Goal: Transaction & Acquisition: Book appointment/travel/reservation

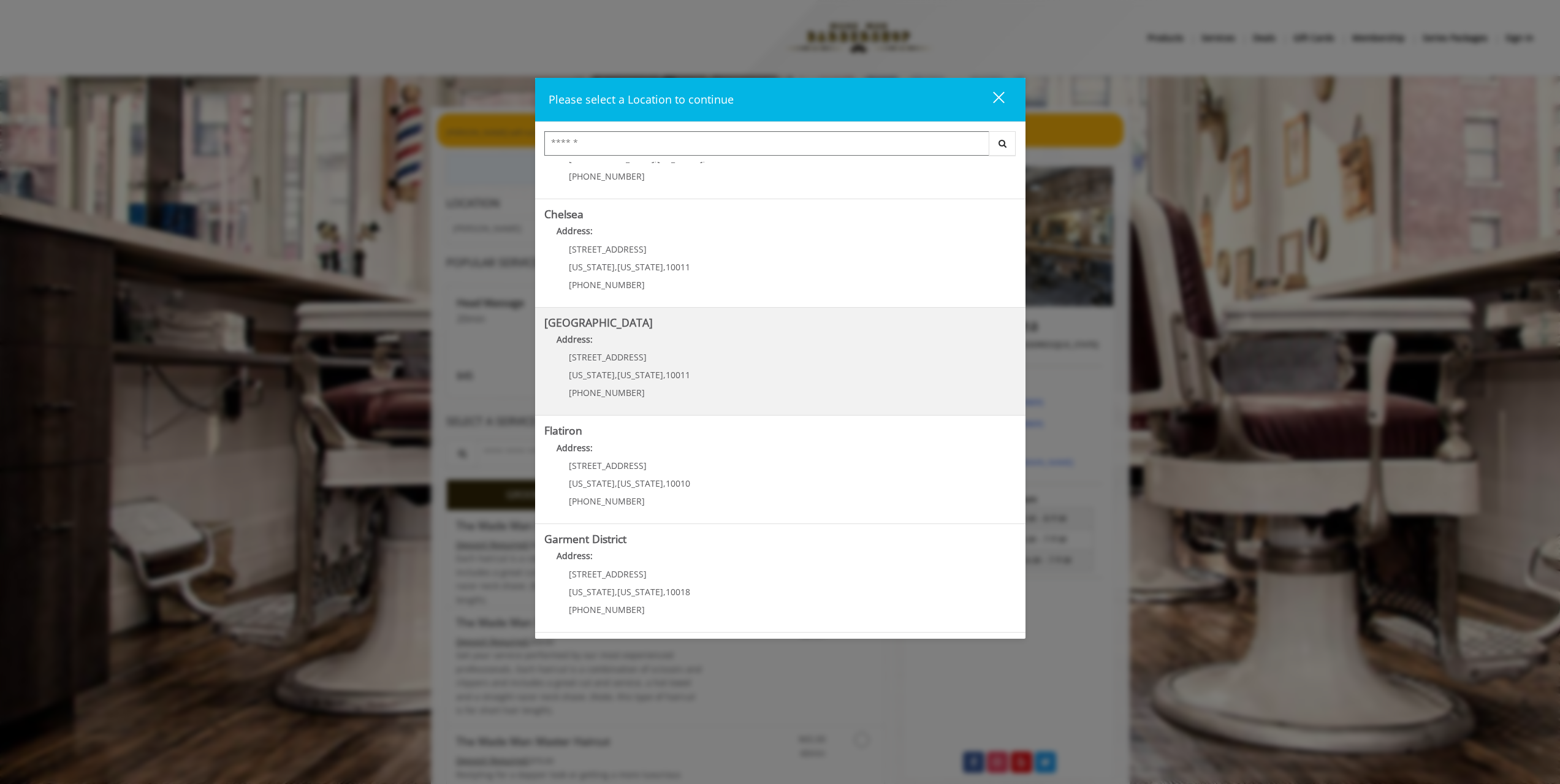
scroll to position [61, 0]
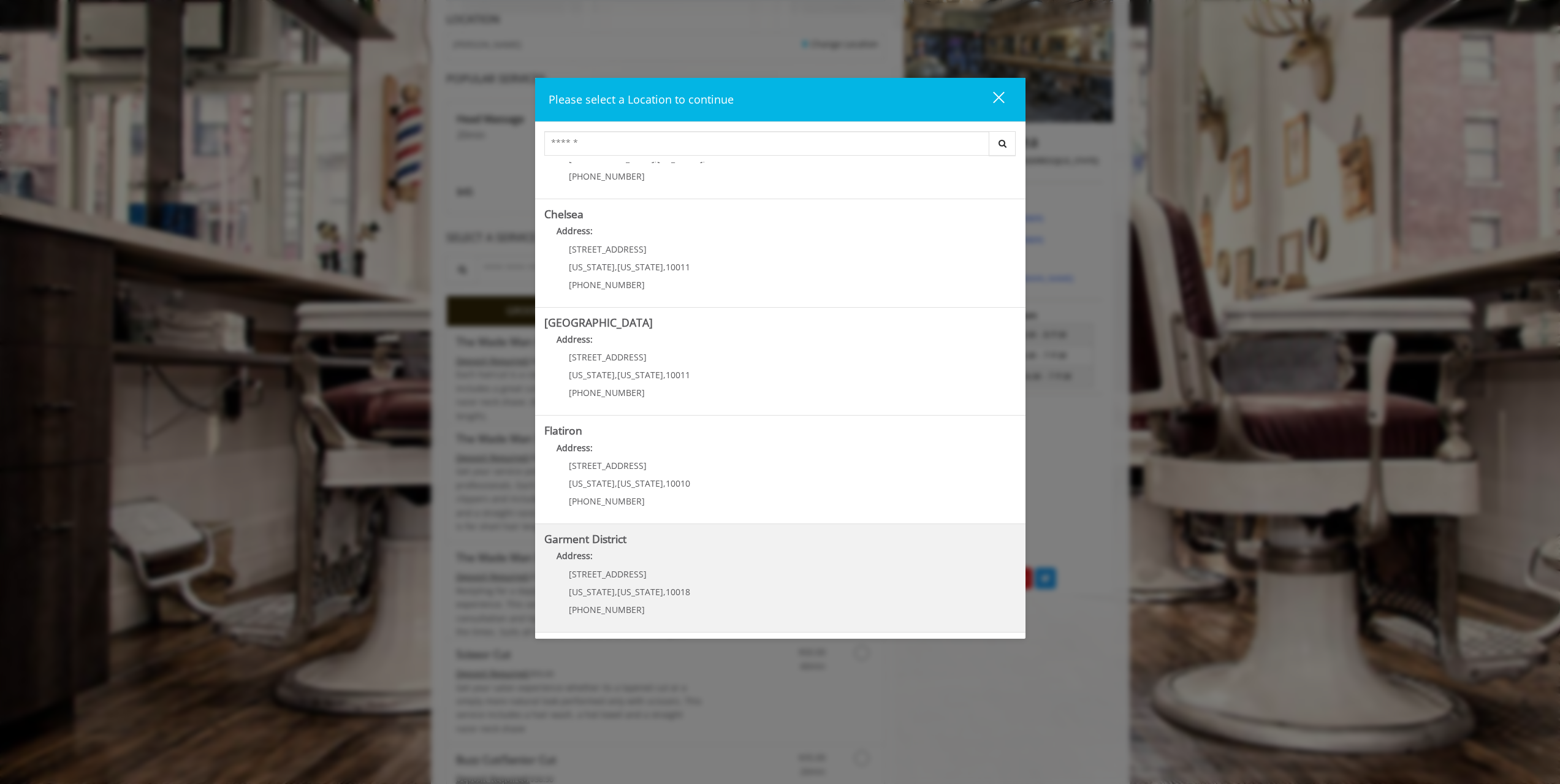
click at [705, 551] on District "Address:" at bounding box center [780, 558] width 472 height 19
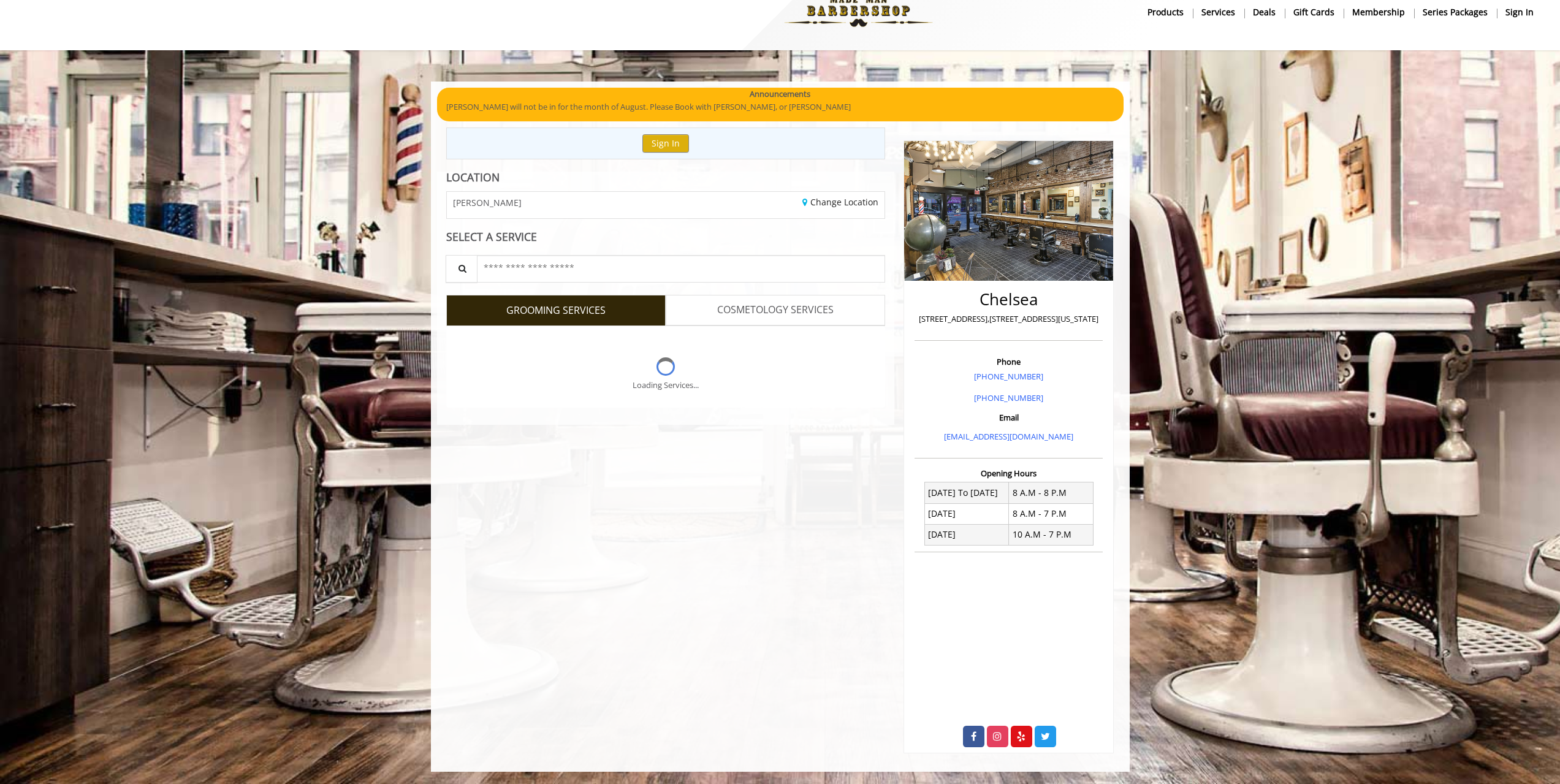
scroll to position [184, 0]
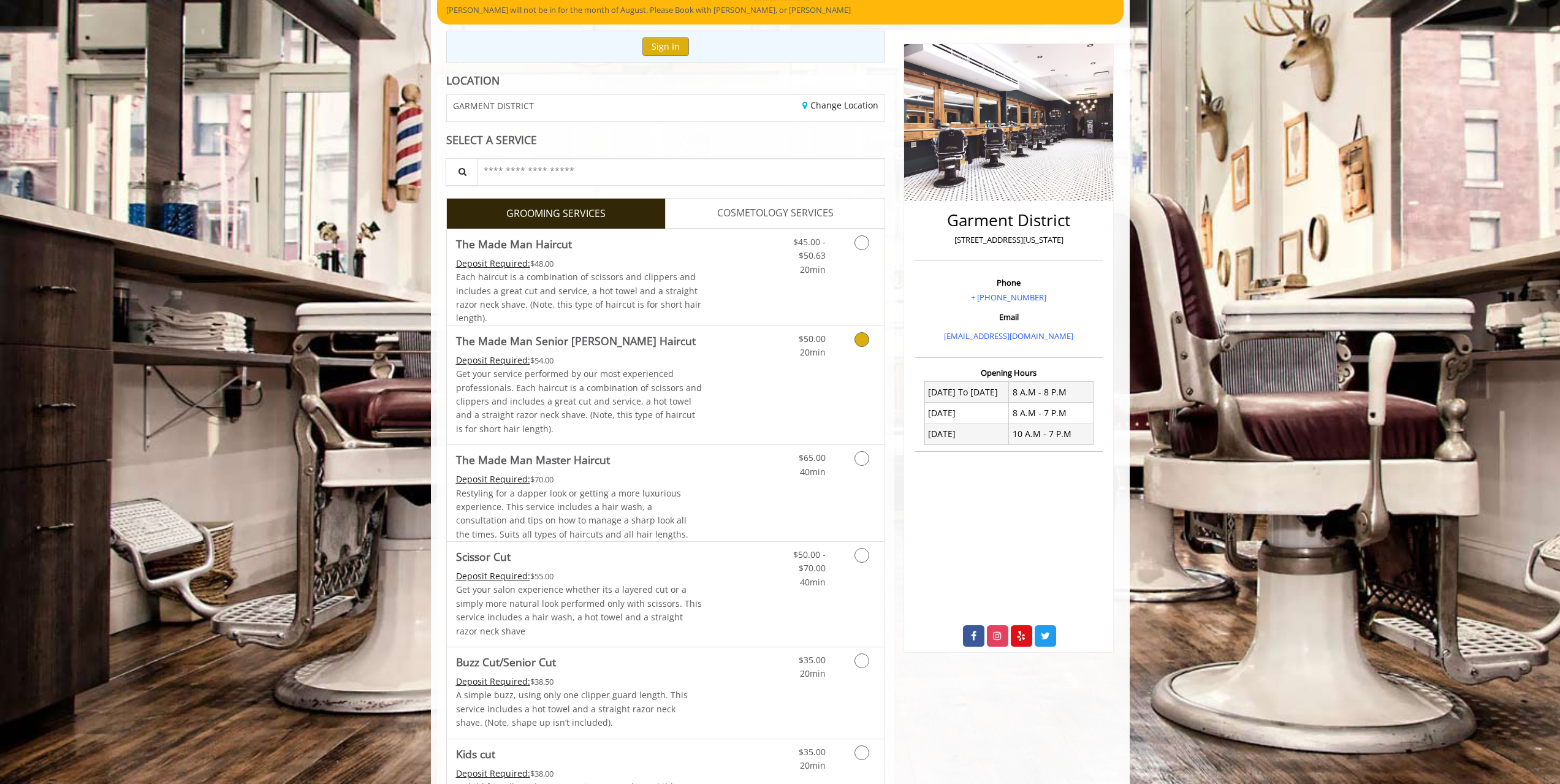
scroll to position [184, 0]
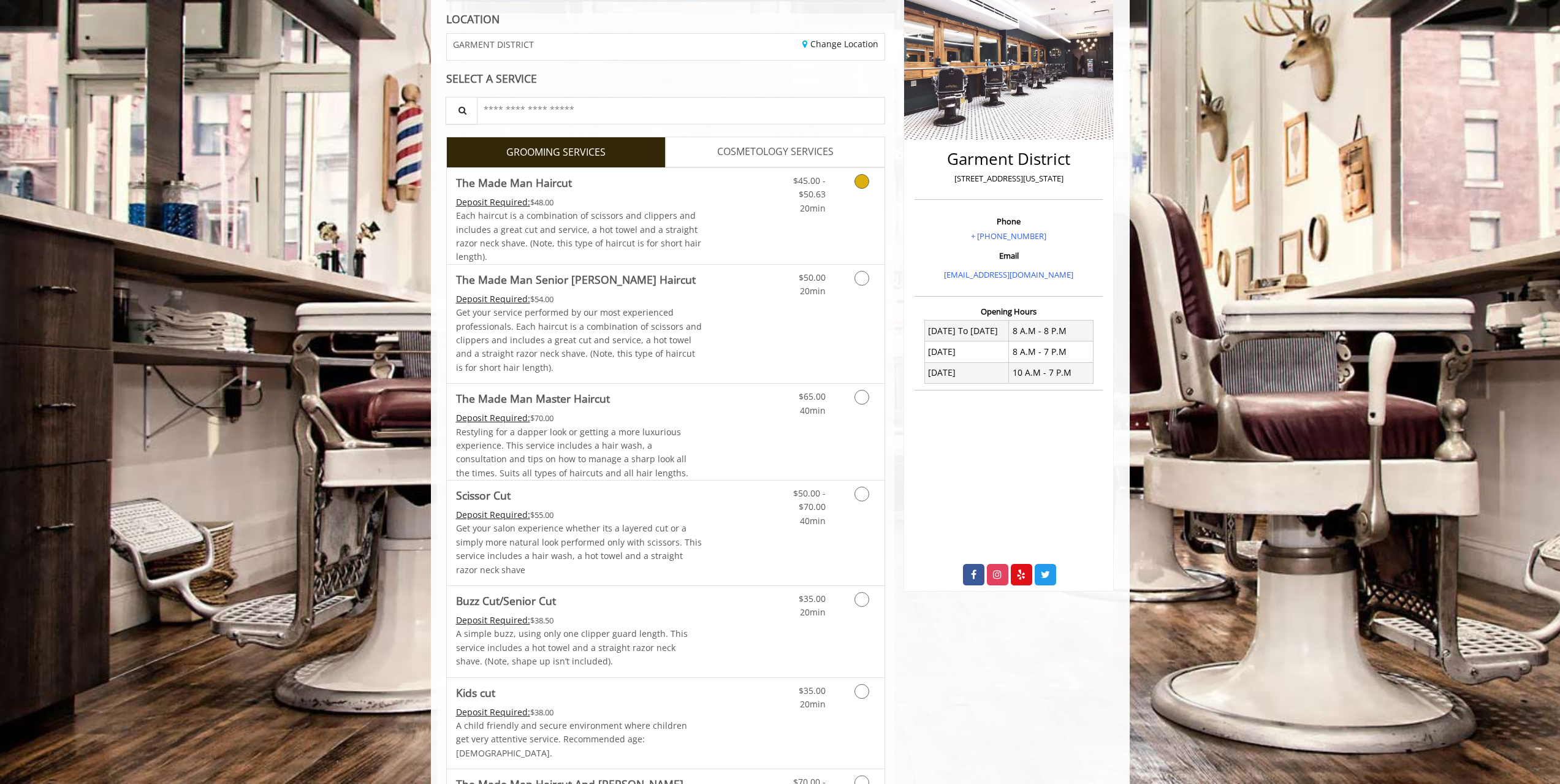
click at [728, 215] on link "Discounted Price" at bounding box center [738, 216] width 73 height 96
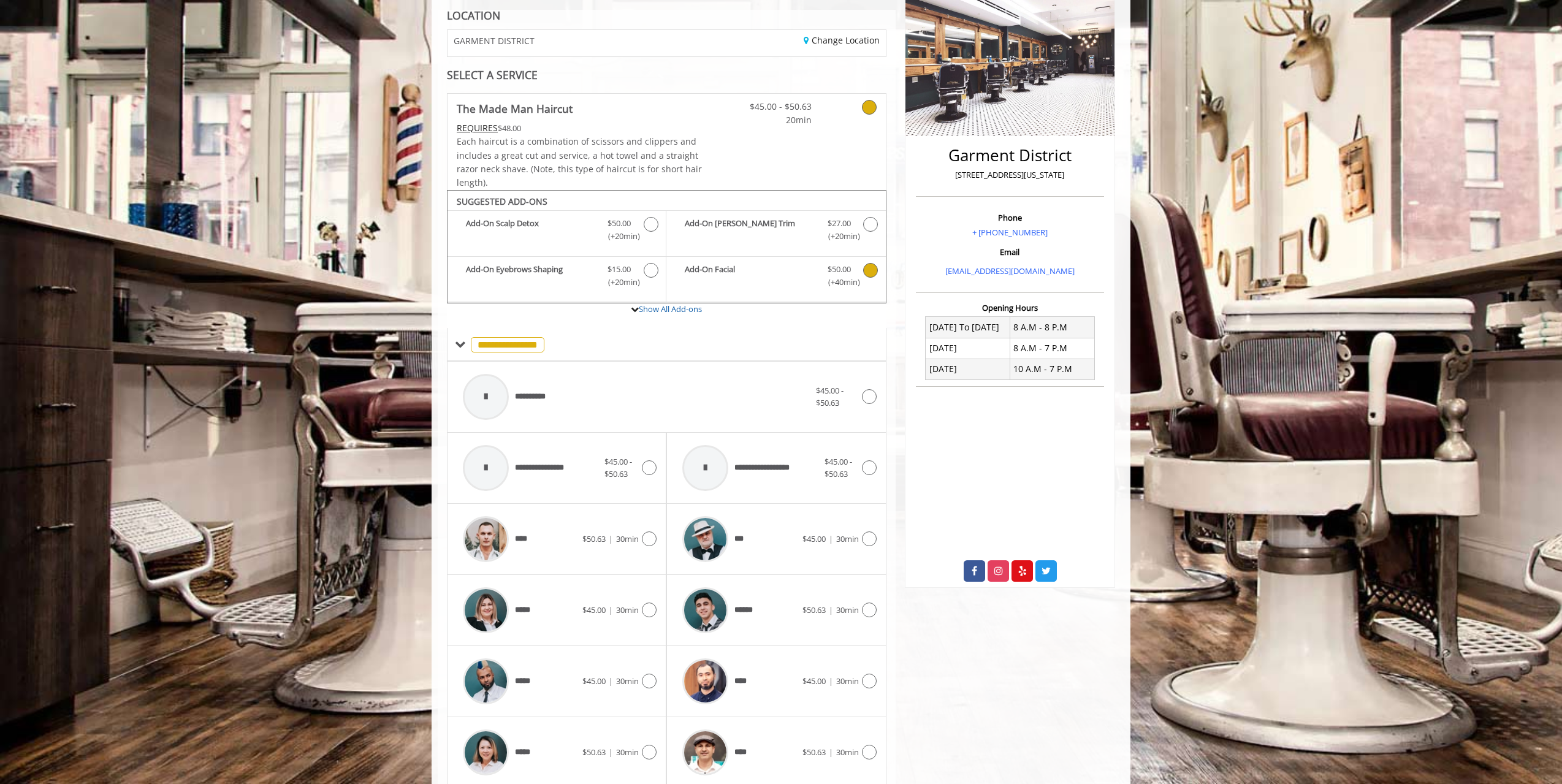
scroll to position [306, 0]
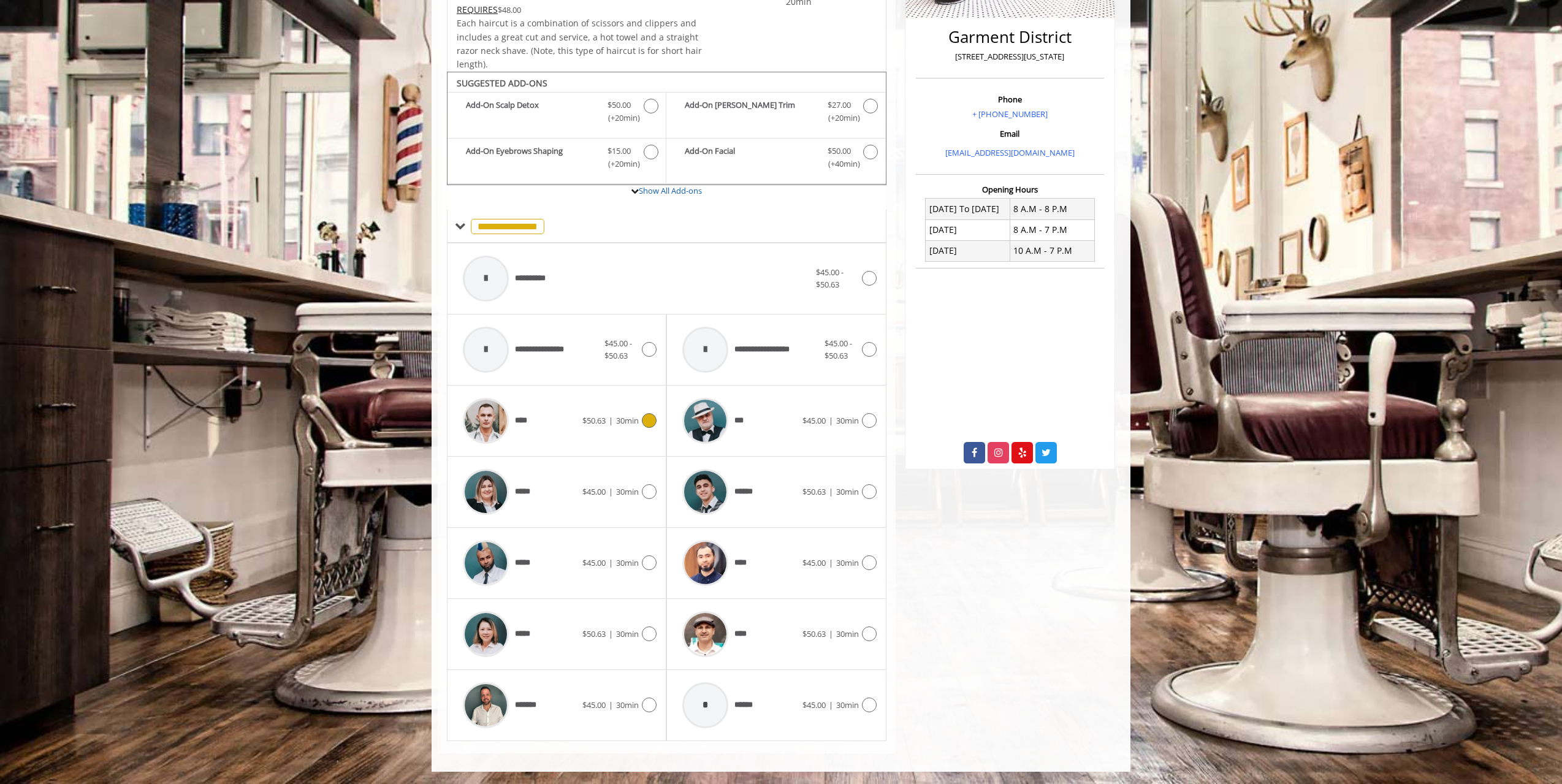
click at [578, 426] on div "****" at bounding box center [519, 420] width 125 height 58
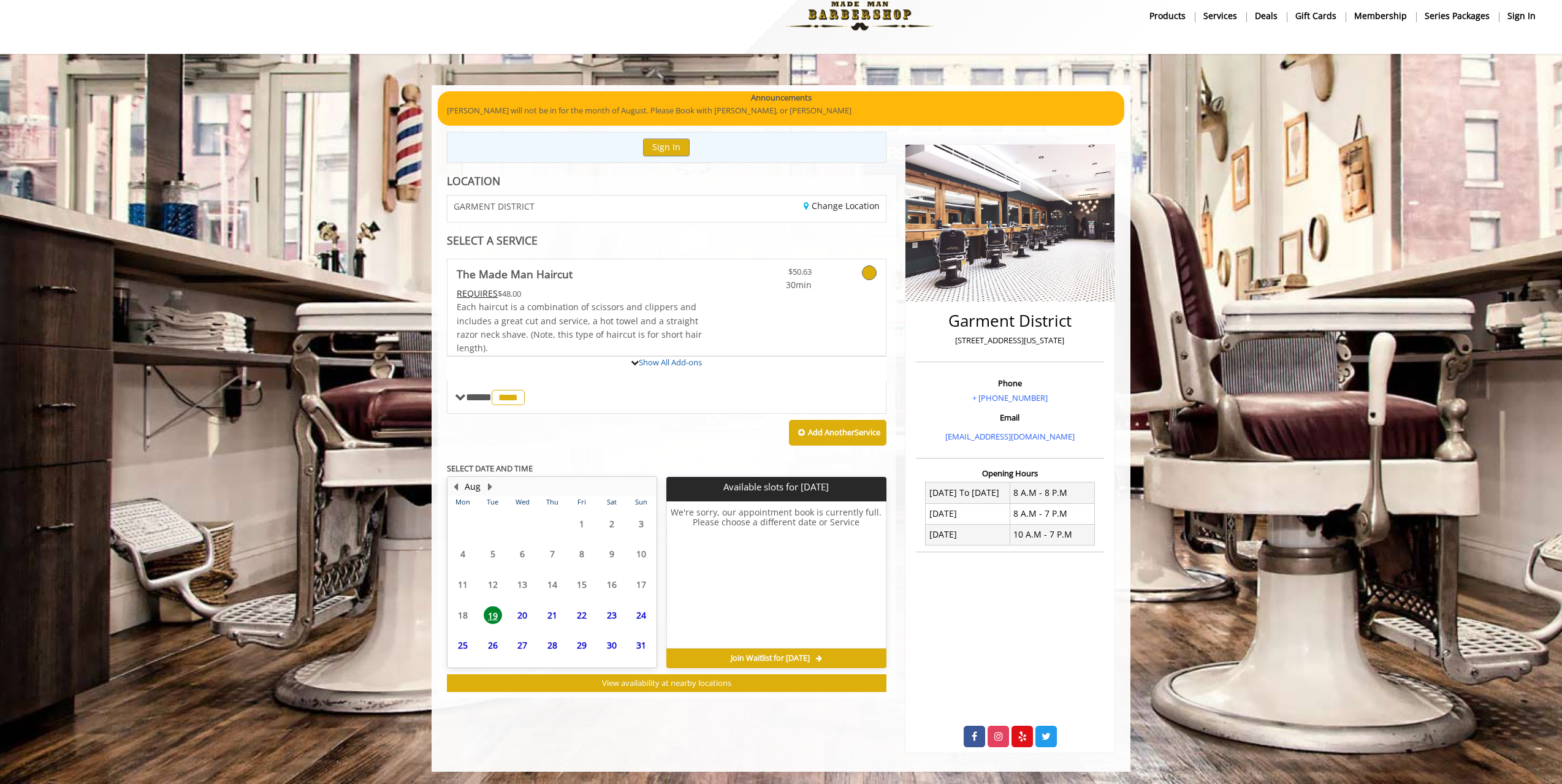
scroll to position [80, 0]
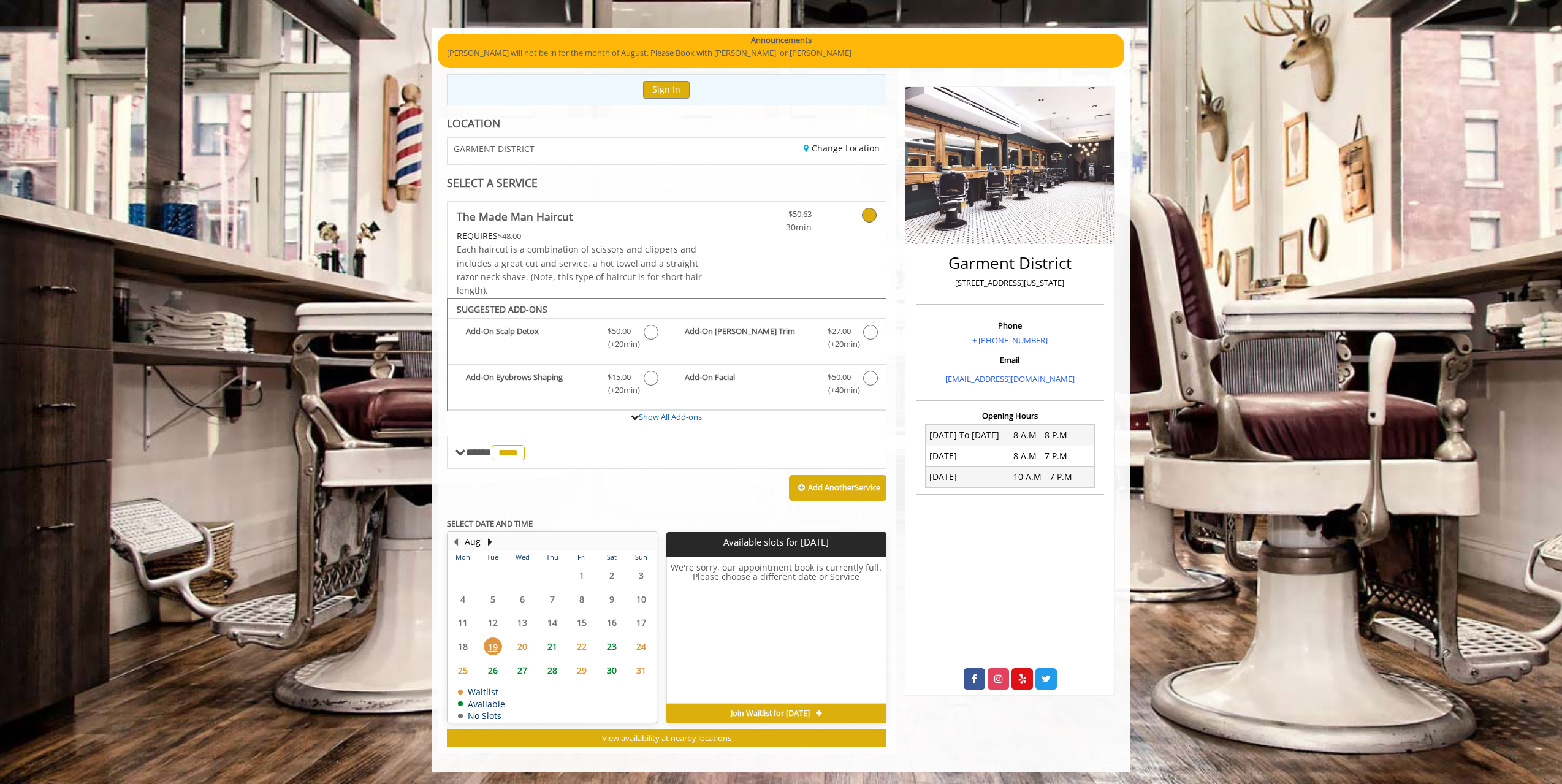
click at [489, 650] on span "19" at bounding box center [492, 646] width 18 height 17
click at [525, 647] on span "20" at bounding box center [522, 646] width 18 height 17
click at [547, 646] on span "21" at bounding box center [552, 646] width 18 height 17
click at [582, 652] on span "22" at bounding box center [582, 646] width 18 height 17
click at [557, 649] on span "21" at bounding box center [552, 646] width 18 height 17
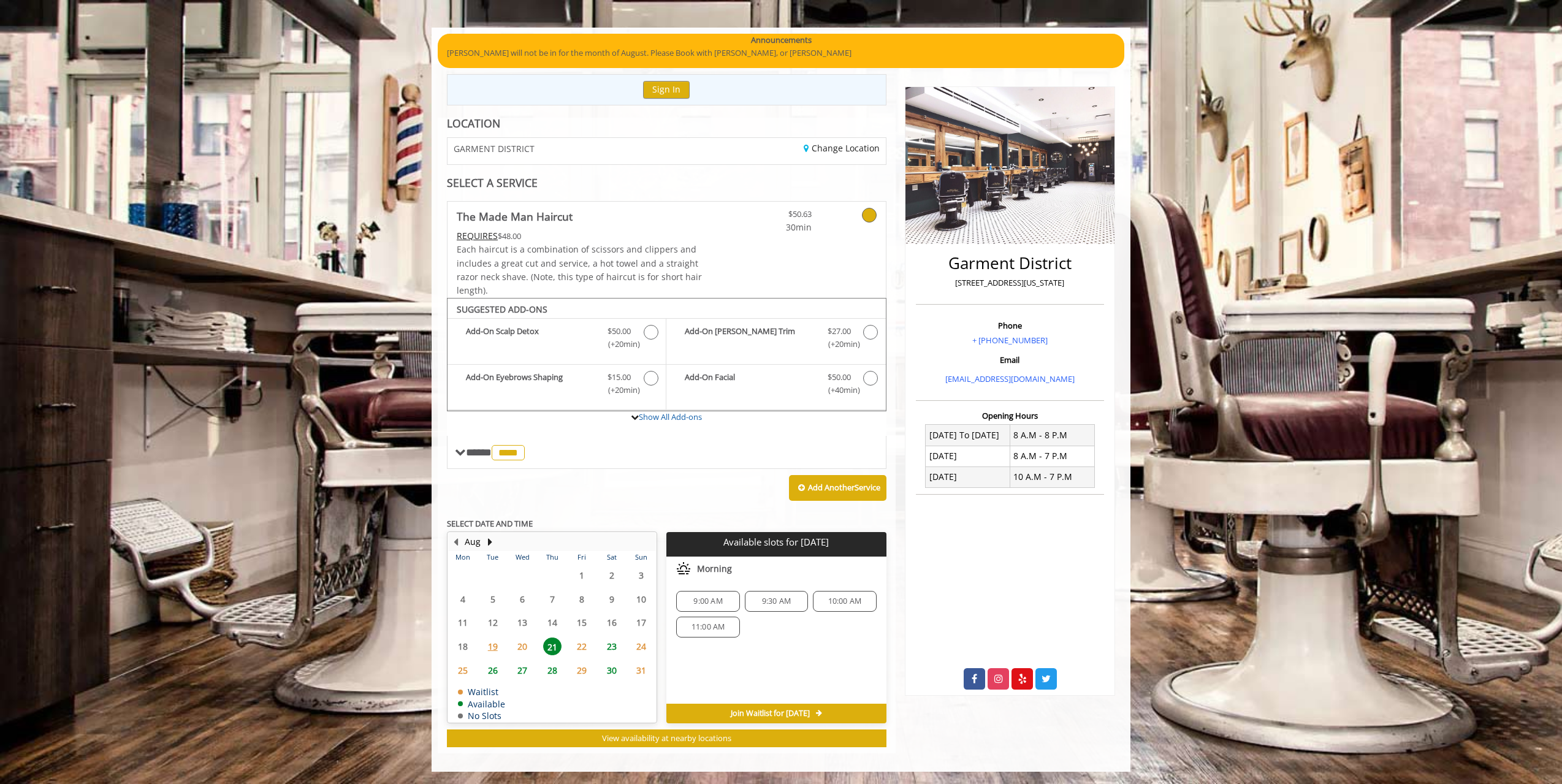
click at [708, 601] on span "9:00 AM" at bounding box center [708, 601] width 29 height 10
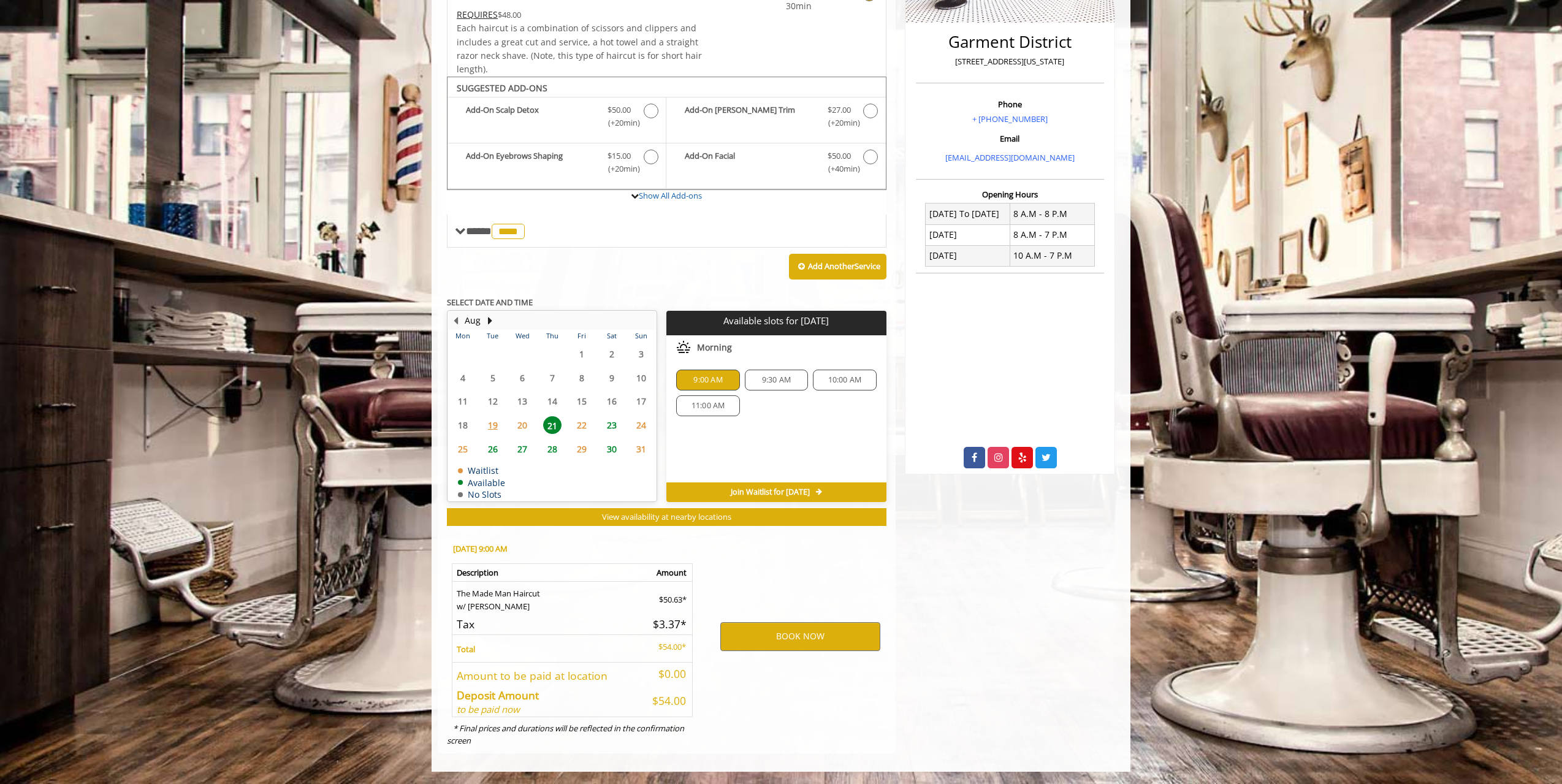
click at [819, 381] on span "10:00 AM" at bounding box center [845, 380] width 52 height 10
click at [809, 381] on div "9:00 AM 9:30 AM 10:00 AM 11:00 AM" at bounding box center [776, 393] width 220 height 66
click at [802, 382] on span "9:30 AM" at bounding box center [777, 380] width 52 height 10
click at [730, 377] on span "9:00 AM" at bounding box center [708, 380] width 52 height 10
click at [808, 644] on button "BOOK NOW" at bounding box center [800, 636] width 160 height 28
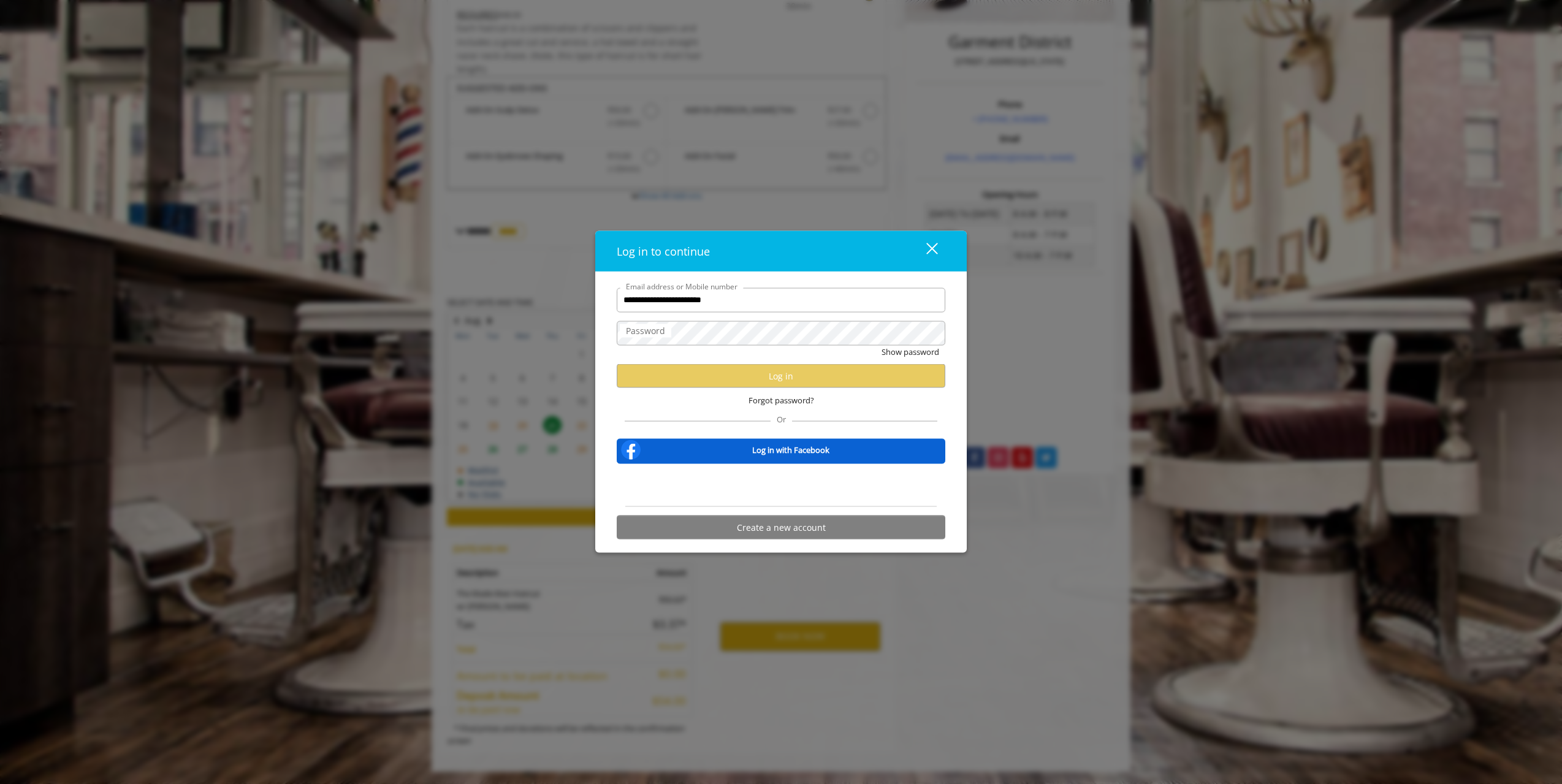
type input "**********"
click at [882, 345] on button "Show password" at bounding box center [910, 351] width 57 height 13
click at [885, 345] on button "Hide password" at bounding box center [912, 351] width 54 height 13
click at [882, 345] on button "Show password" at bounding box center [910, 351] width 57 height 13
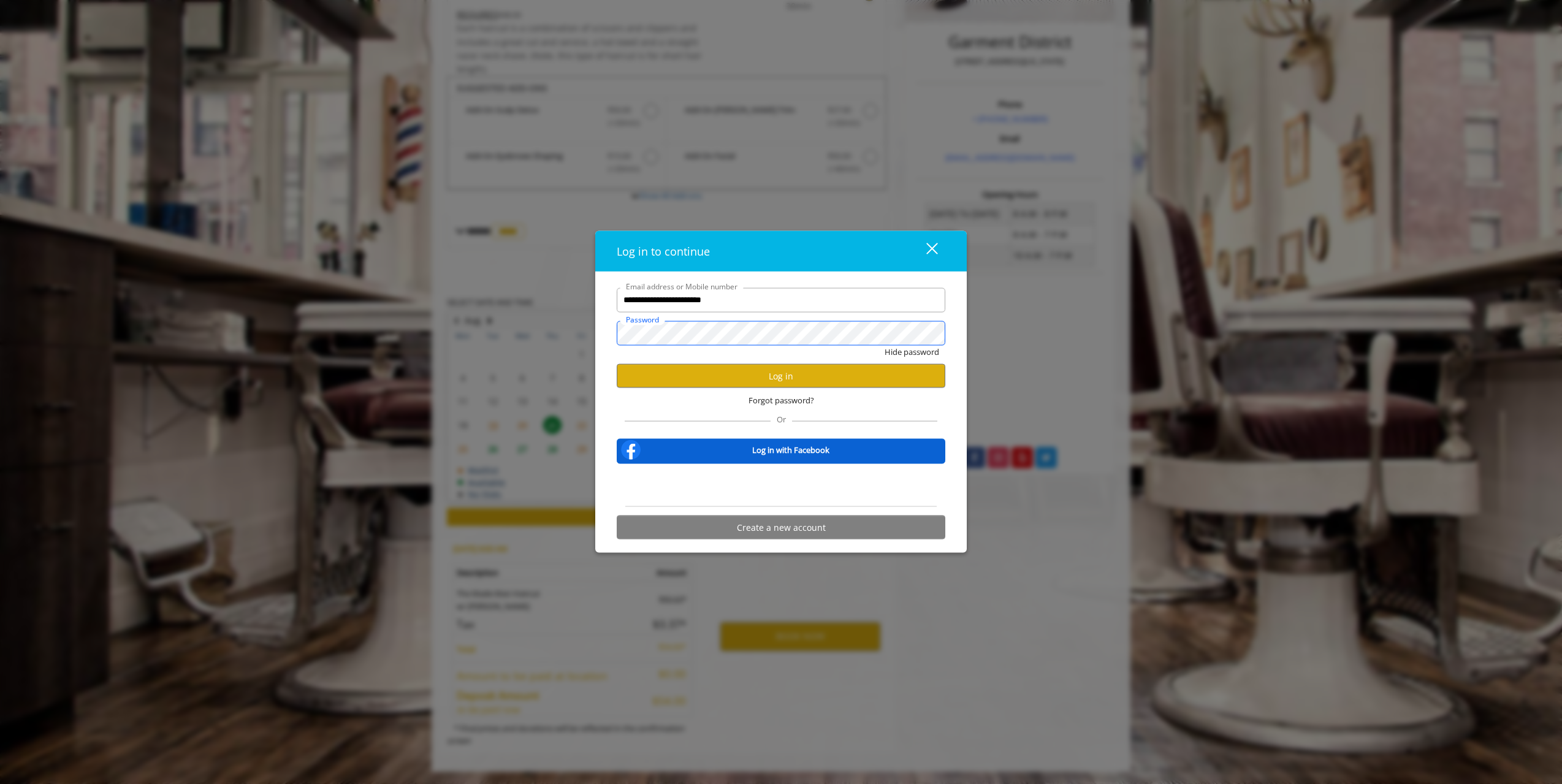
click at [885, 345] on button "Hide password" at bounding box center [912, 351] width 54 height 13
click at [769, 396] on span "Forgot password?" at bounding box center [781, 400] width 66 height 13
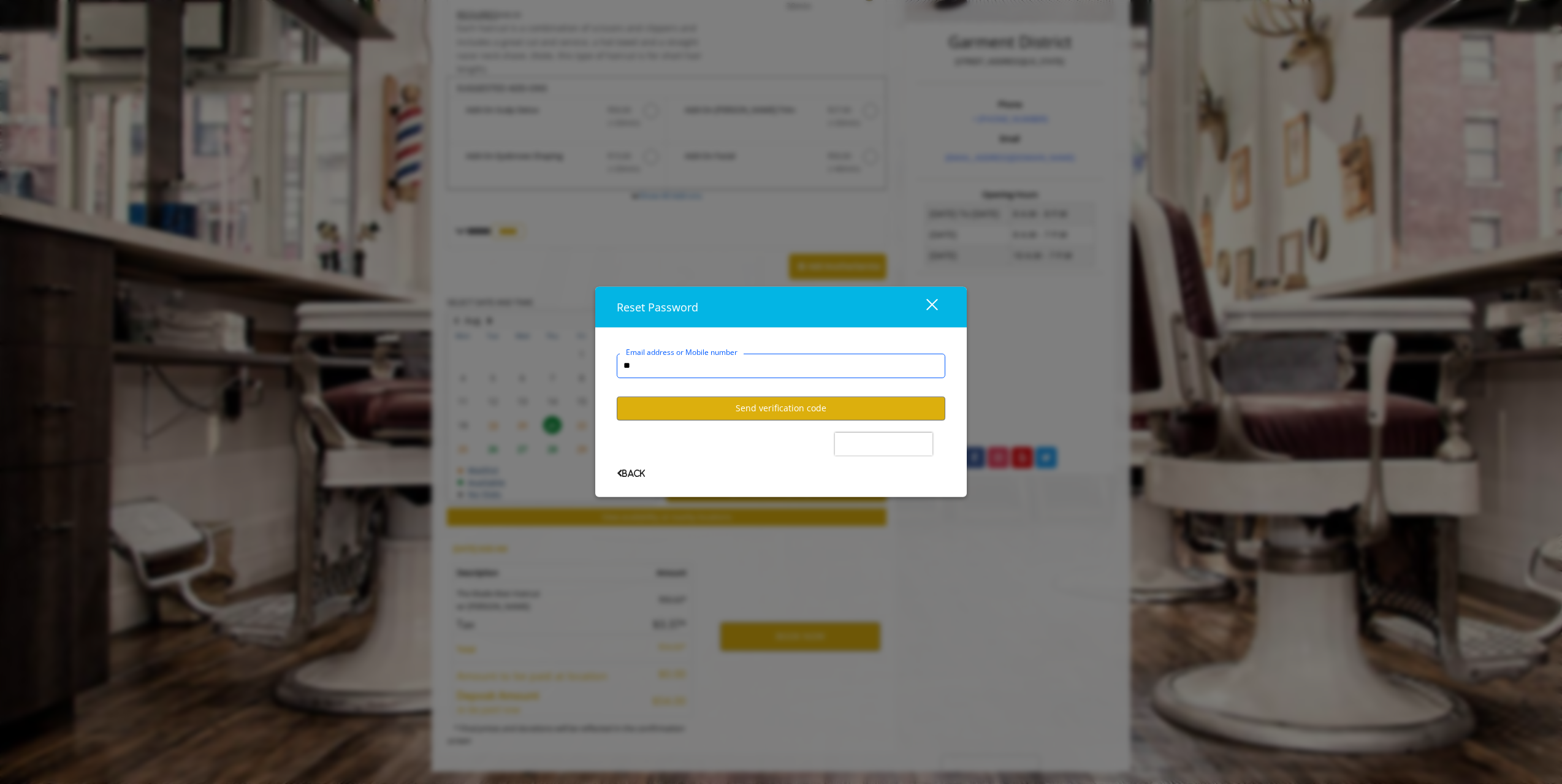
type input "*"
type input "**********"
click at [771, 404] on button "Send verification code" at bounding box center [781, 408] width 329 height 24
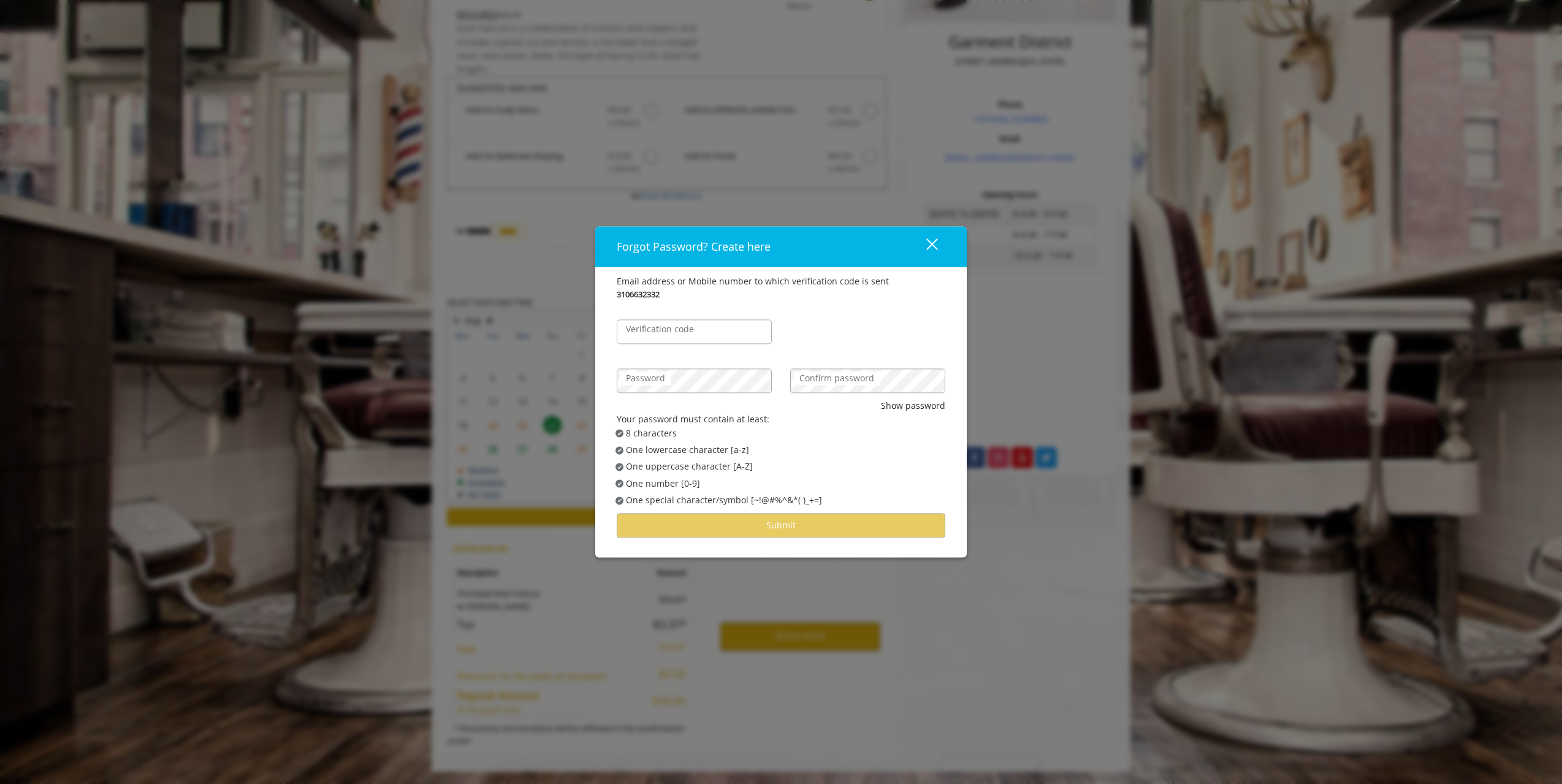
click at [671, 334] on label "Verification code" at bounding box center [660, 329] width 81 height 14
click at [671, 334] on input "Verification code" at bounding box center [694, 331] width 155 height 24
click at [670, 327] on input "Verification code" at bounding box center [694, 331] width 155 height 24
type input "******"
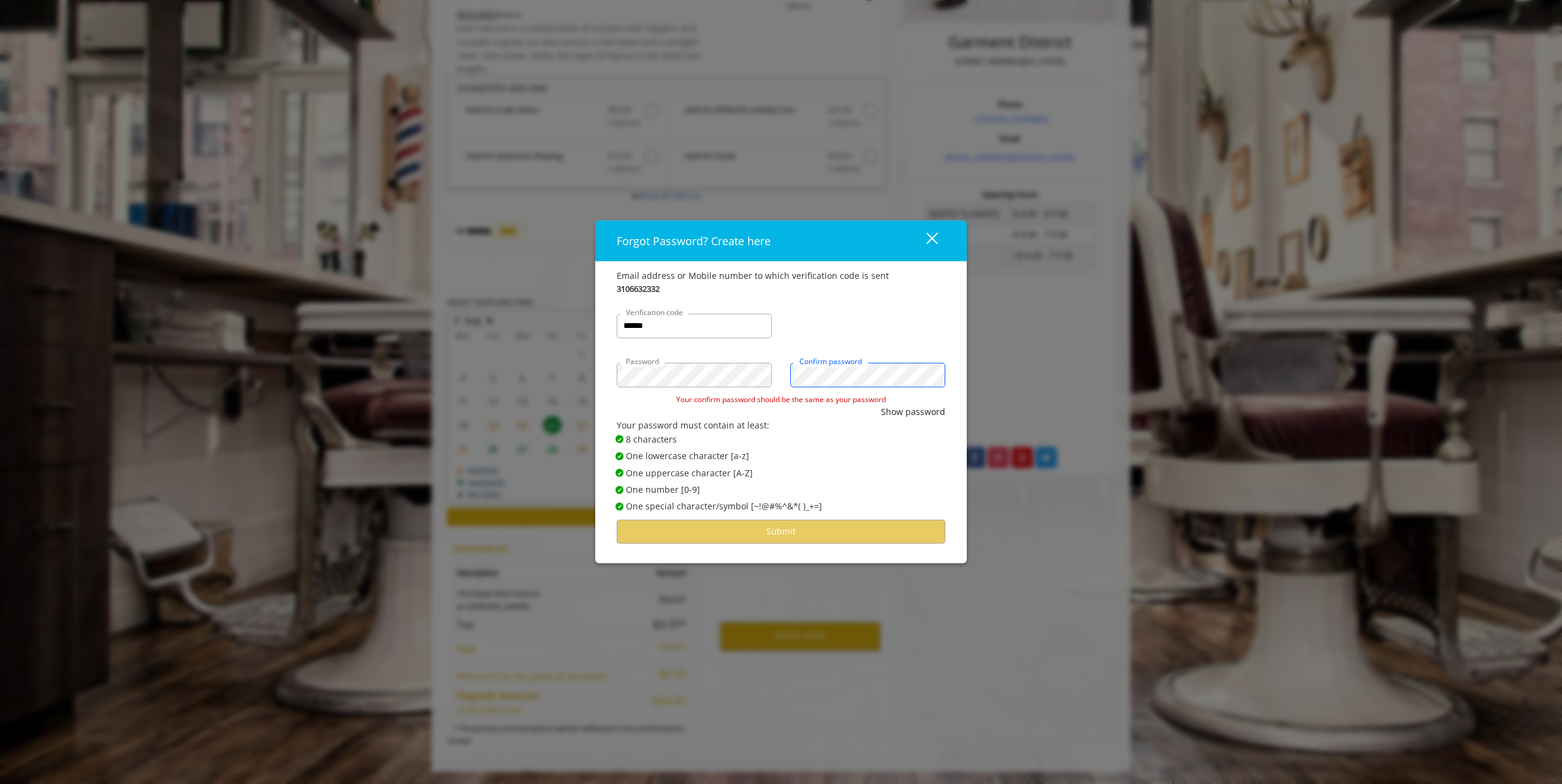
click at [881, 405] on button "Show password" at bounding box center [913, 412] width 64 height 14
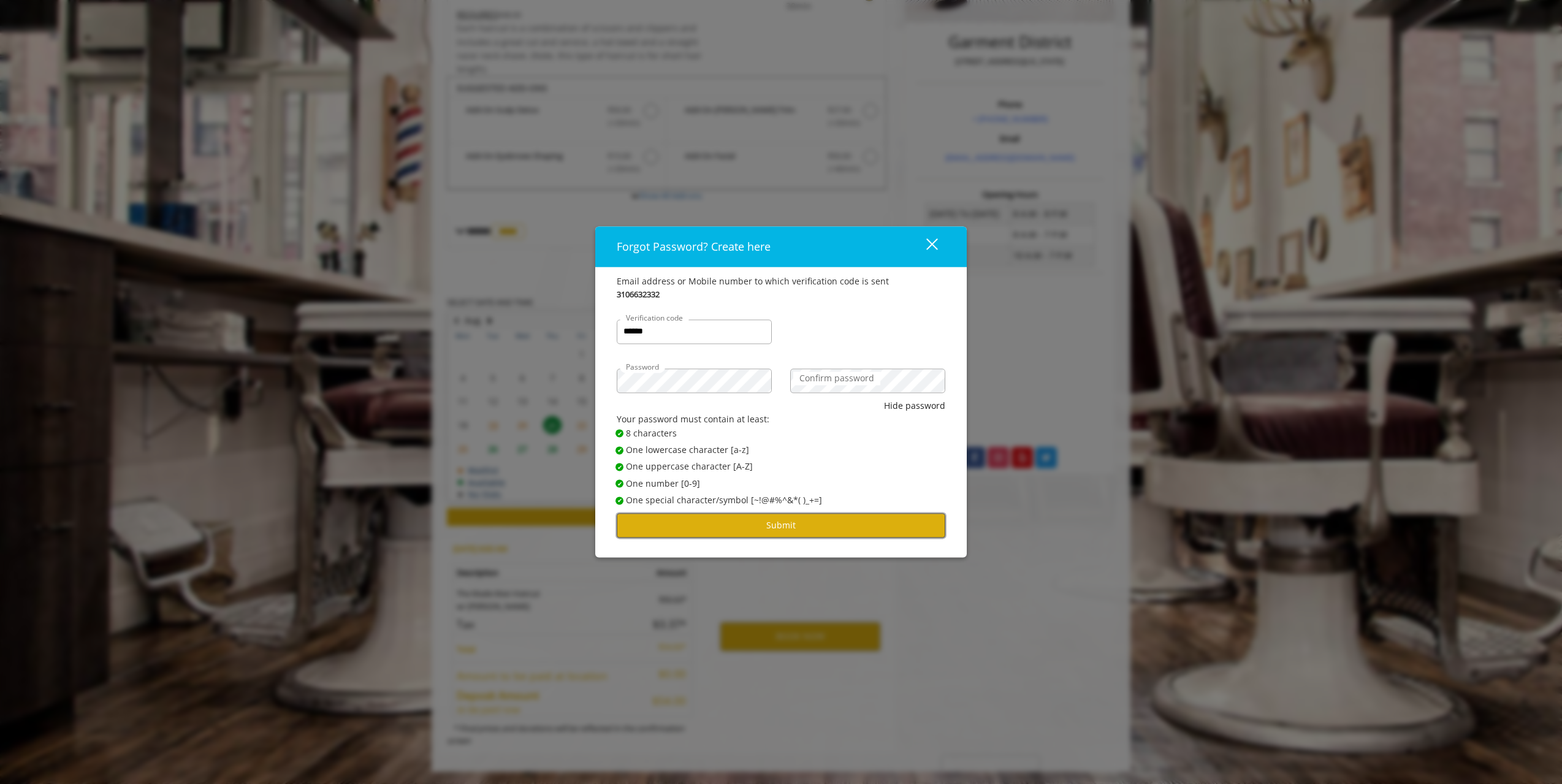
click at [766, 525] on button "Submit" at bounding box center [781, 525] width 329 height 24
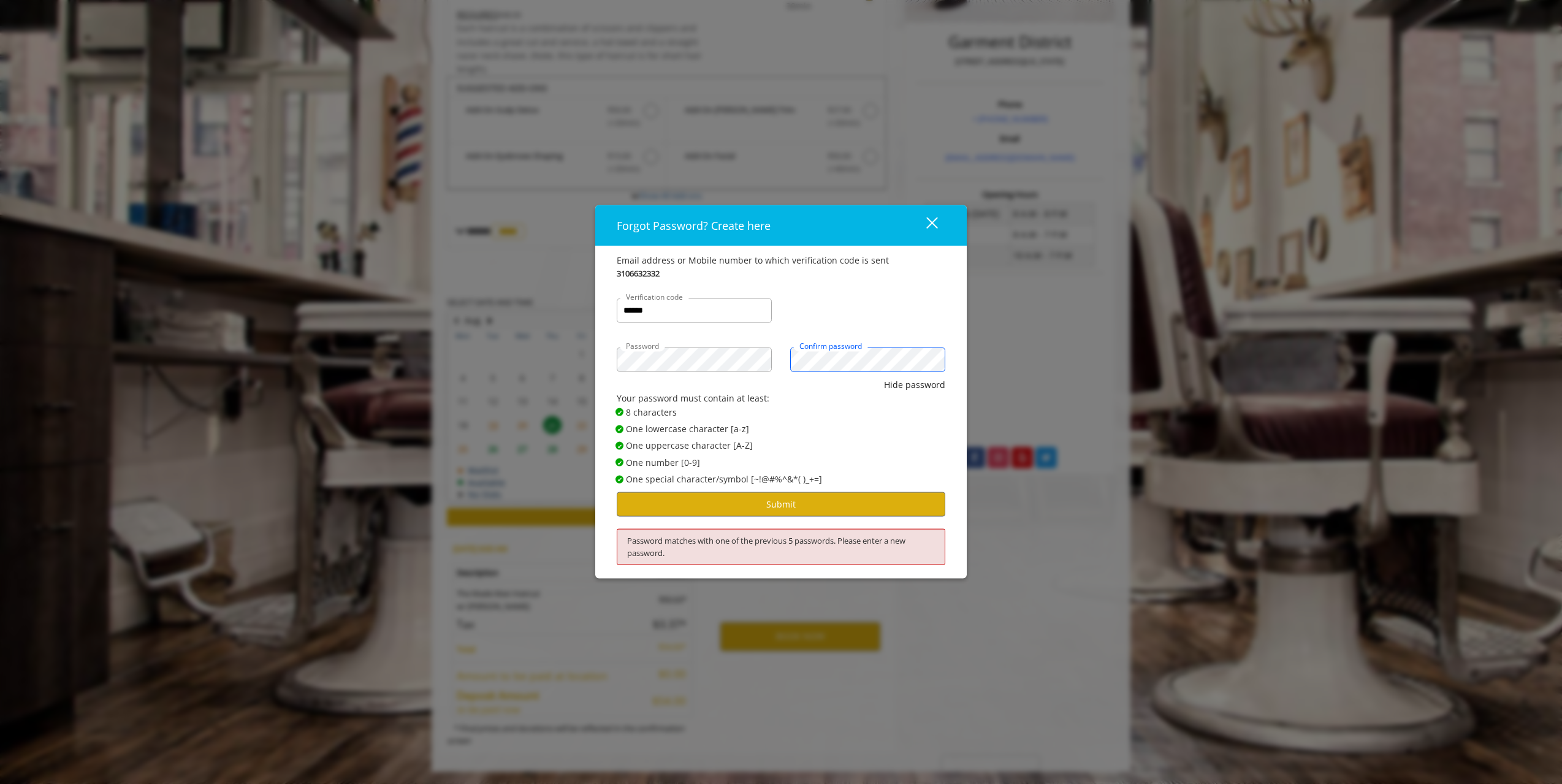
click at [884, 377] on button "Hide password" at bounding box center [915, 384] width 61 height 14
click at [747, 498] on button "Submit" at bounding box center [781, 504] width 329 height 24
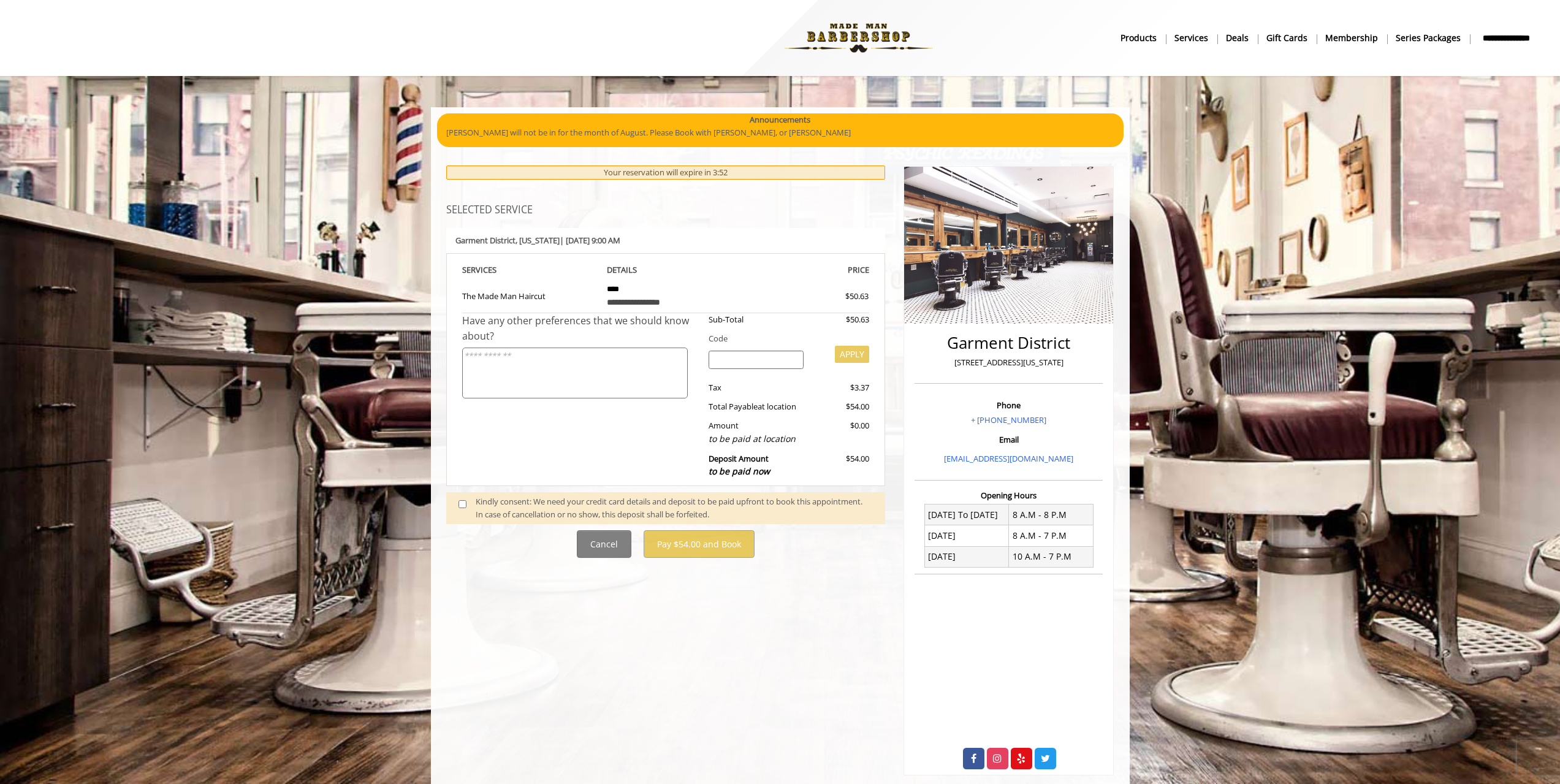
click at [568, 371] on textarea at bounding box center [575, 373] width 226 height 51
click at [512, 447] on div "Have any other preferences that we should know about?" at bounding box center [581, 399] width 238 height 172
click at [766, 359] on input "search" at bounding box center [756, 359] width 95 height 18
click at [766, 382] on div "Tax" at bounding box center [756, 387] width 114 height 13
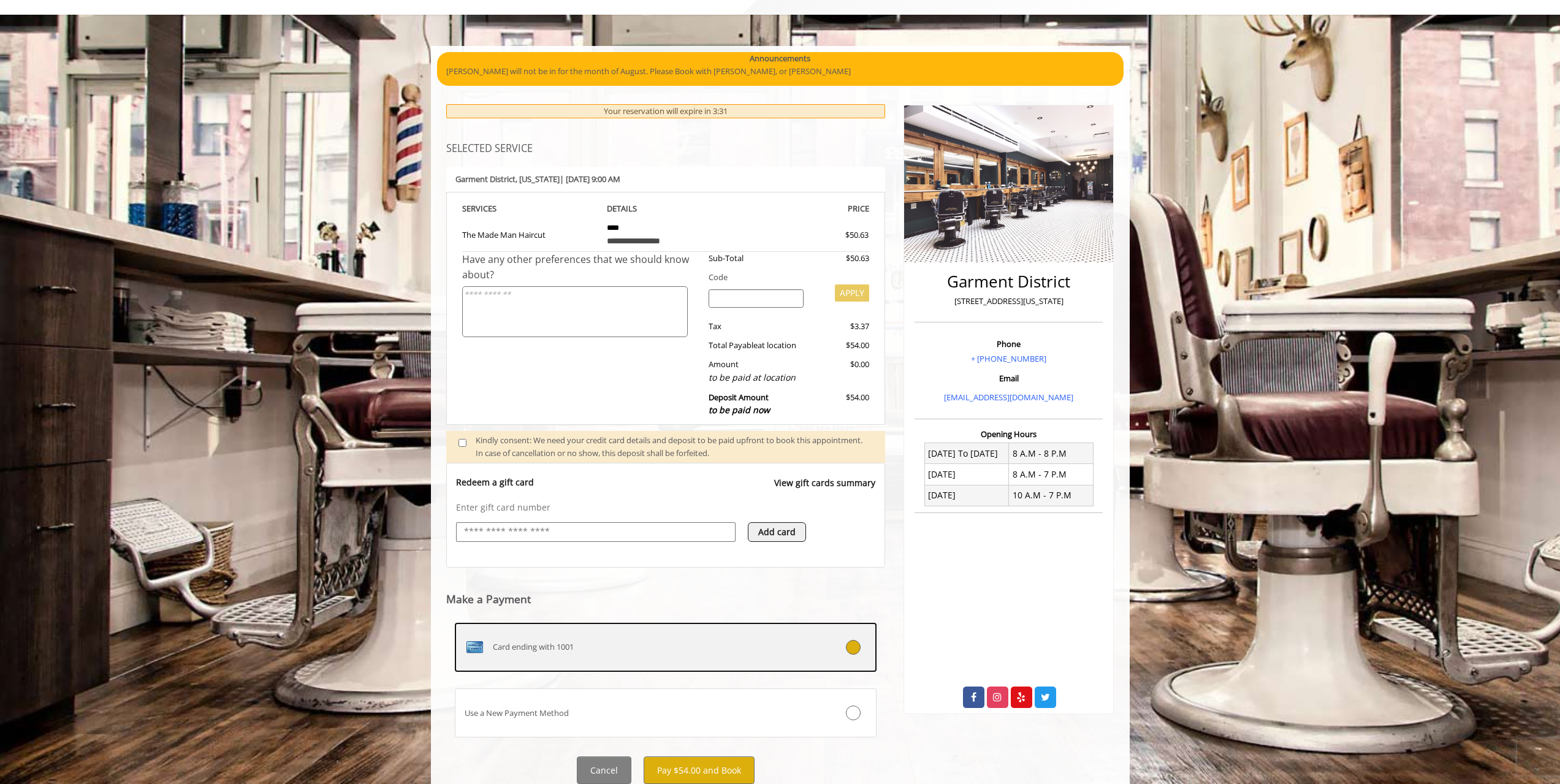
scroll to position [104, 0]
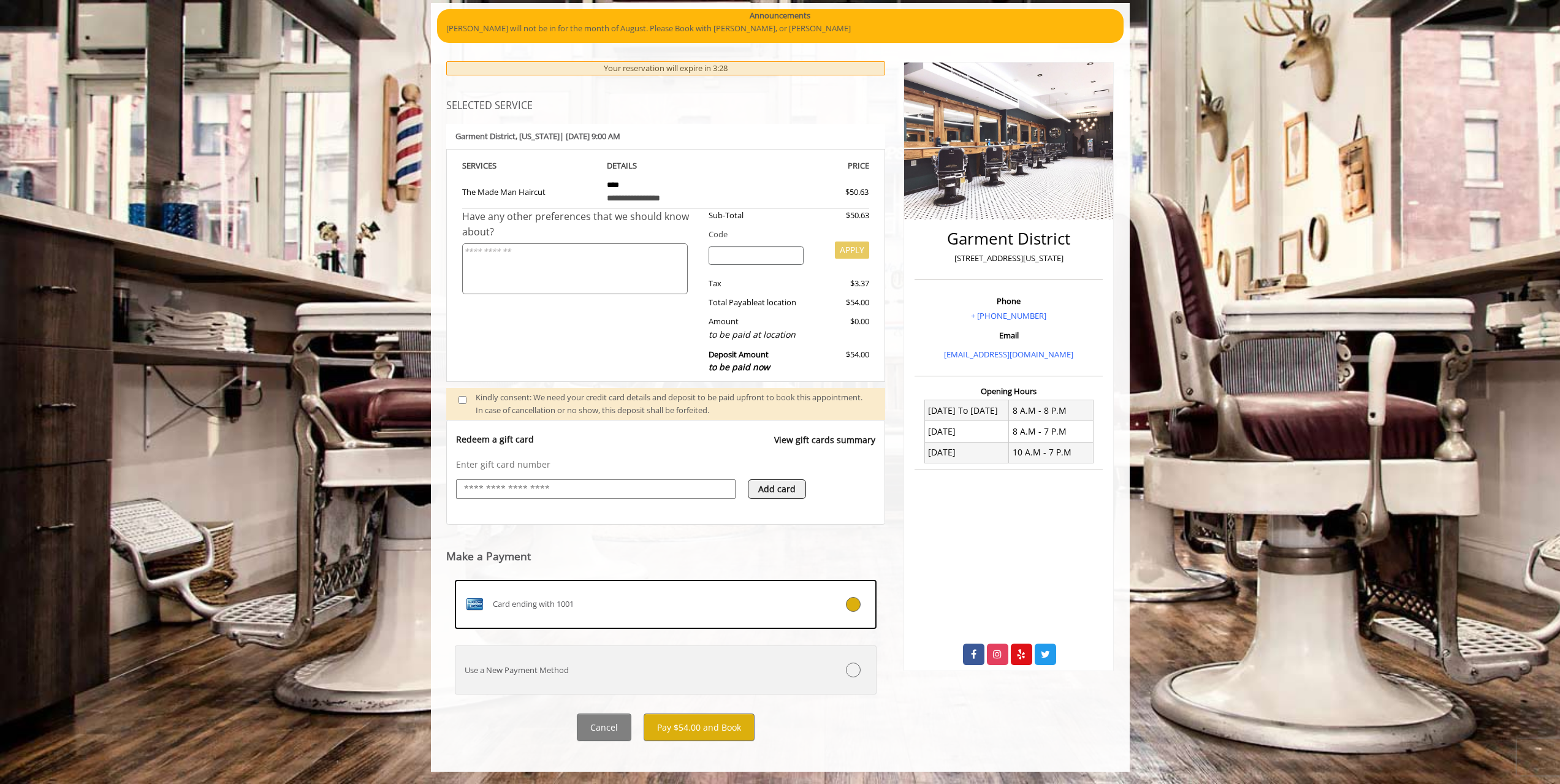
click at [852, 676] on icon at bounding box center [854, 670] width 15 height 15
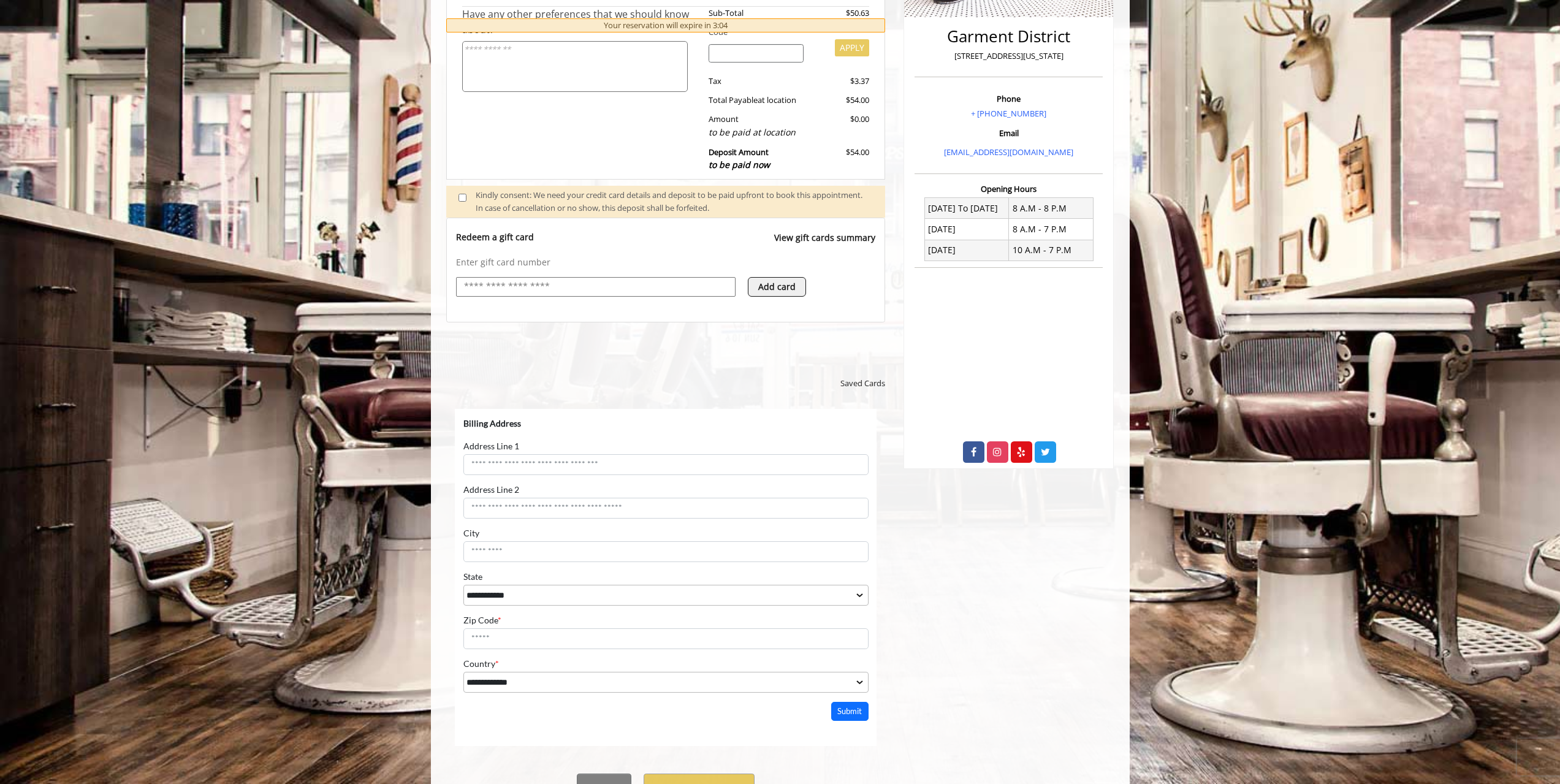
scroll to position [367, 0]
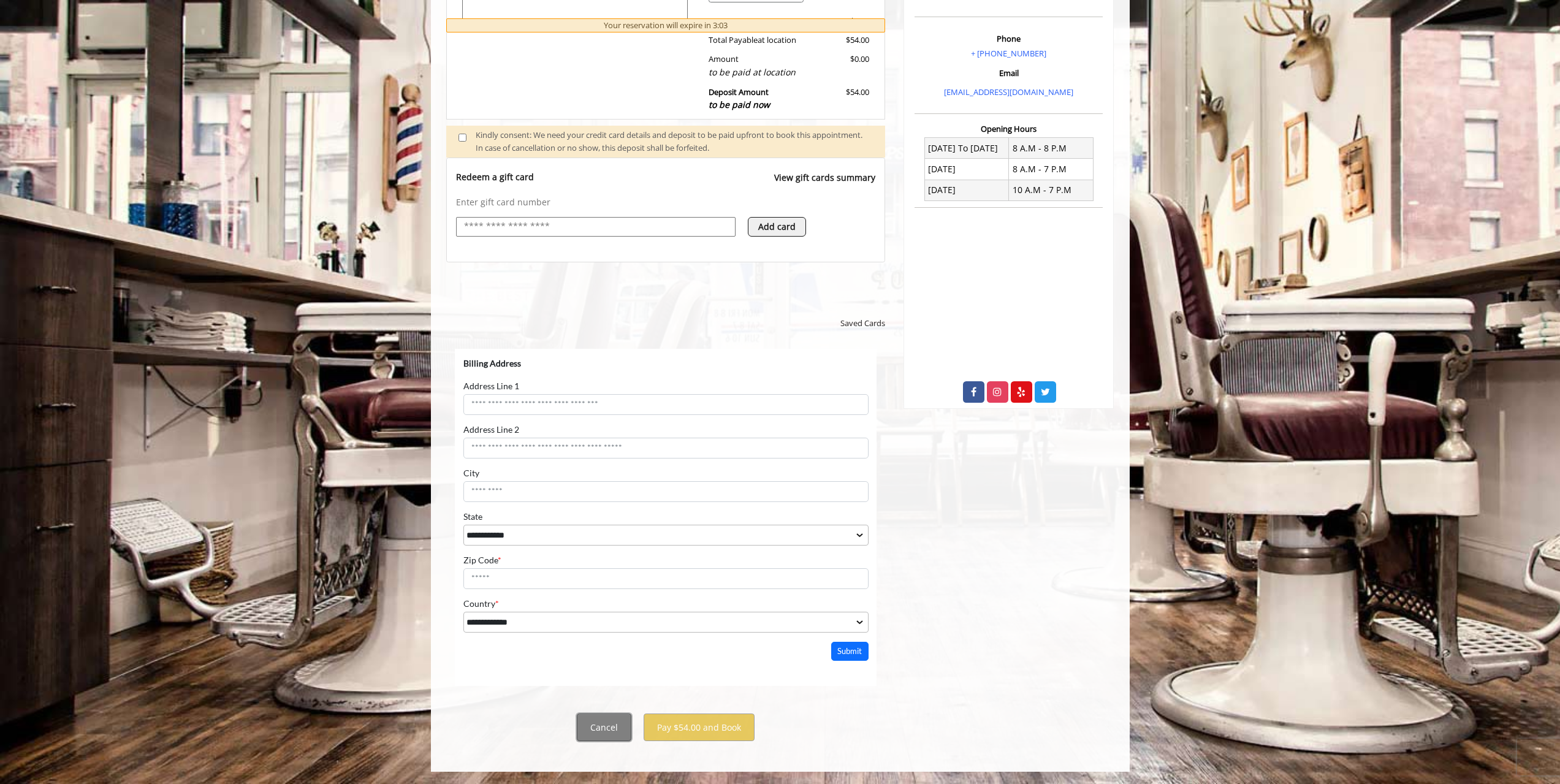
click at [591, 732] on button "Cancel" at bounding box center [604, 727] width 54 height 27
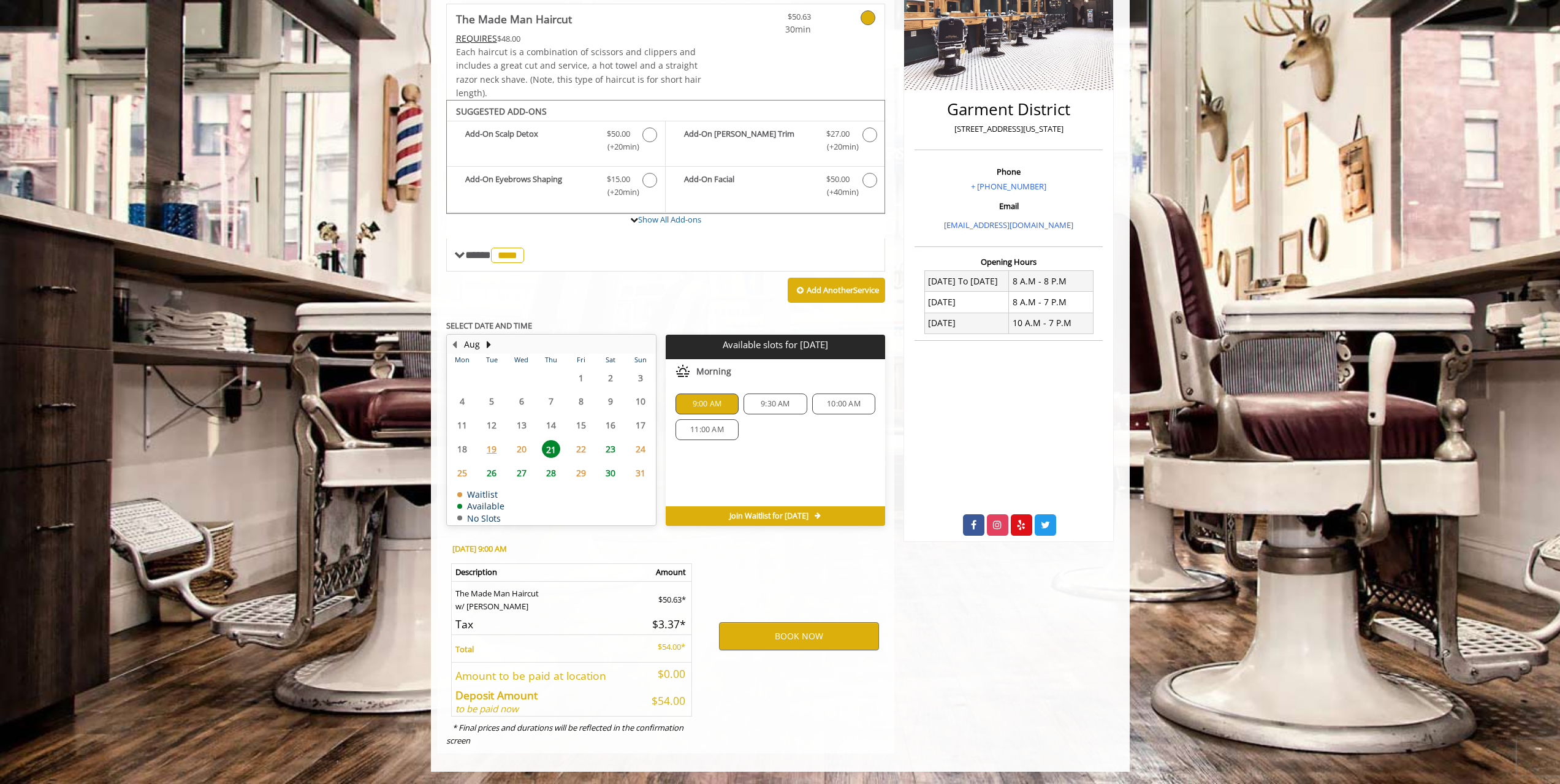
scroll to position [233, 0]
click at [700, 402] on span "9:00 AM" at bounding box center [707, 404] width 29 height 10
click at [779, 636] on button "BOOK NOW" at bounding box center [799, 636] width 160 height 28
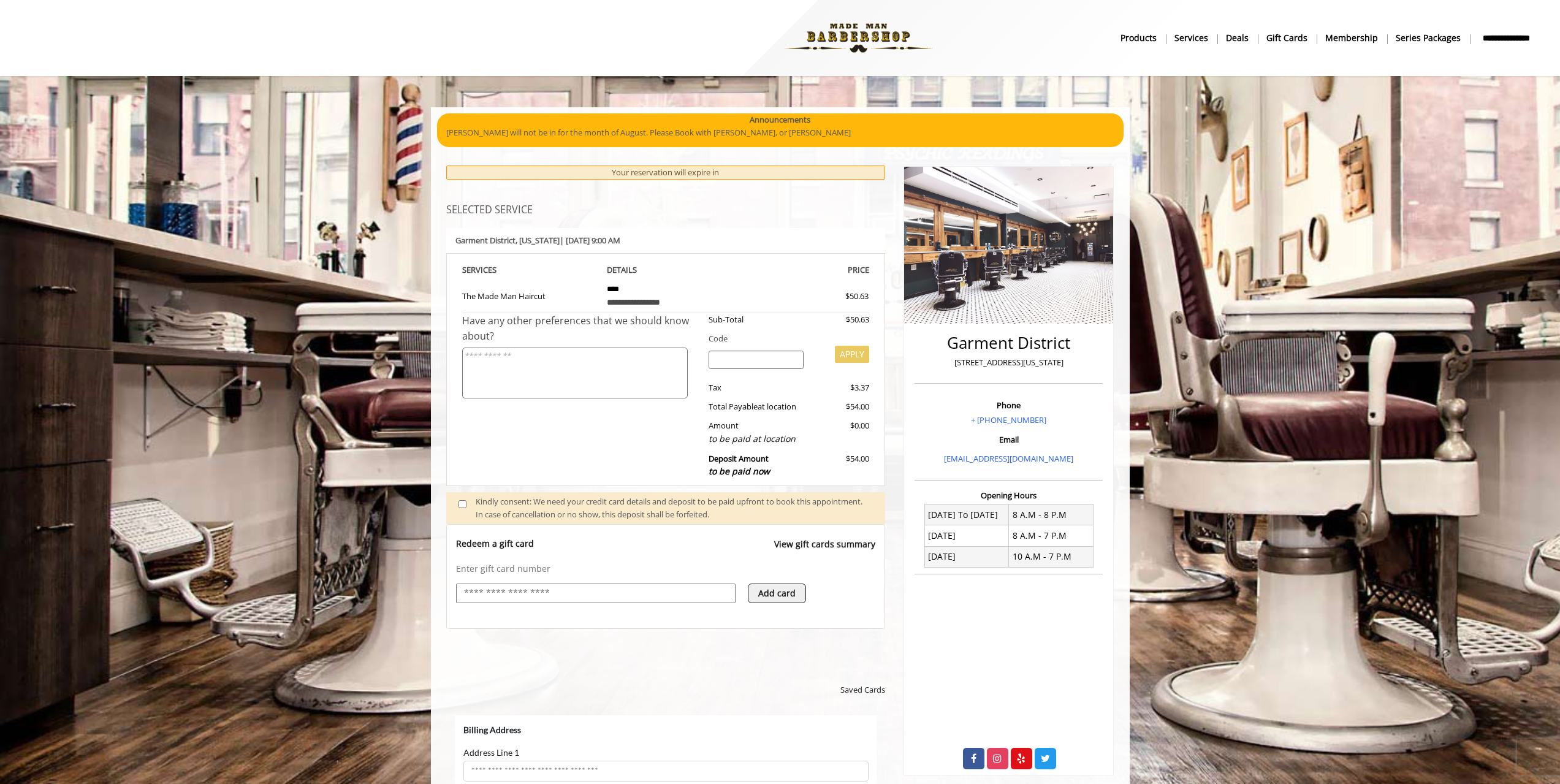
scroll to position [0, 0]
select select "***"
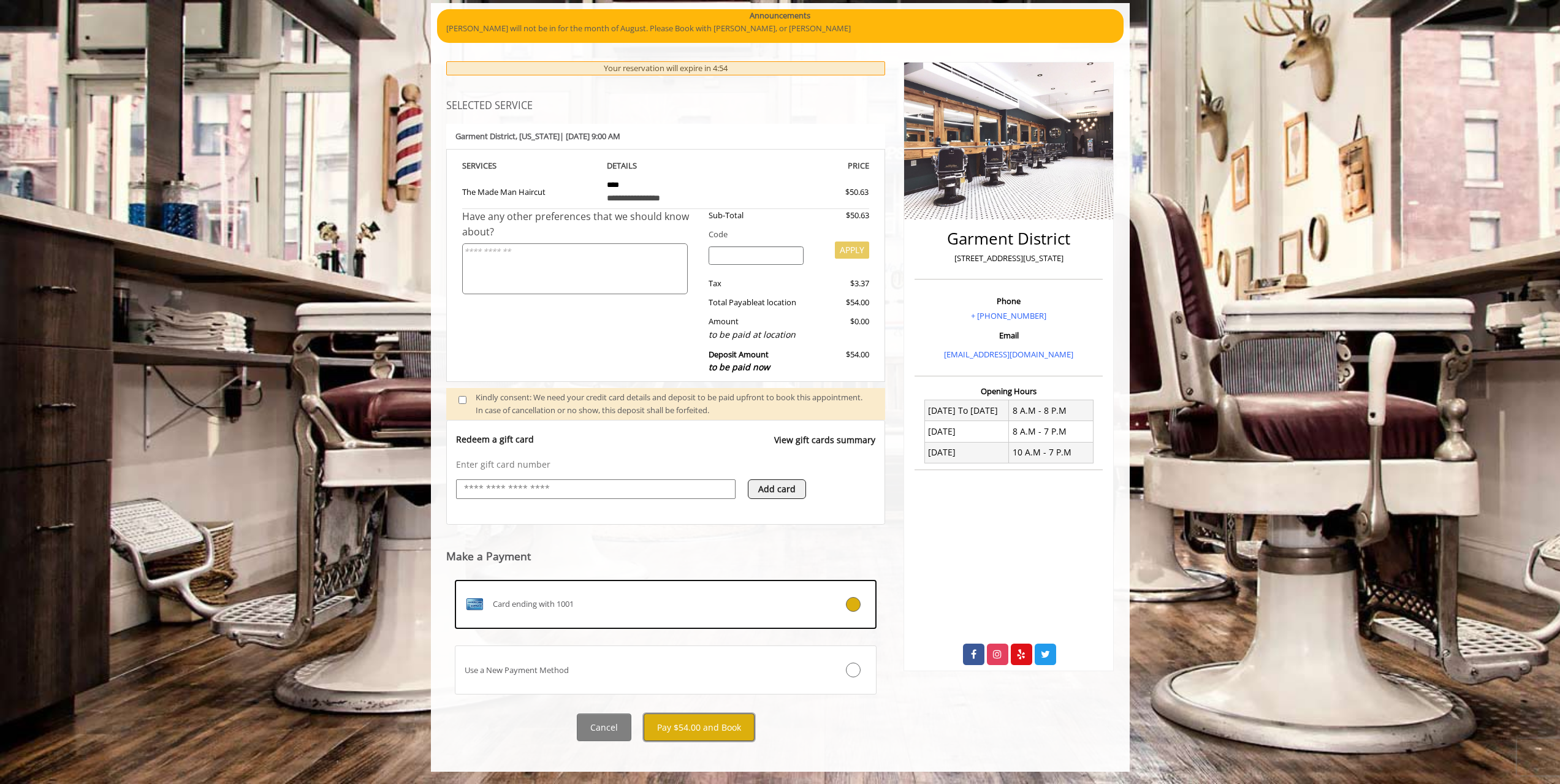
click at [727, 730] on button "Pay $54.00 and Book" at bounding box center [700, 727] width 111 height 27
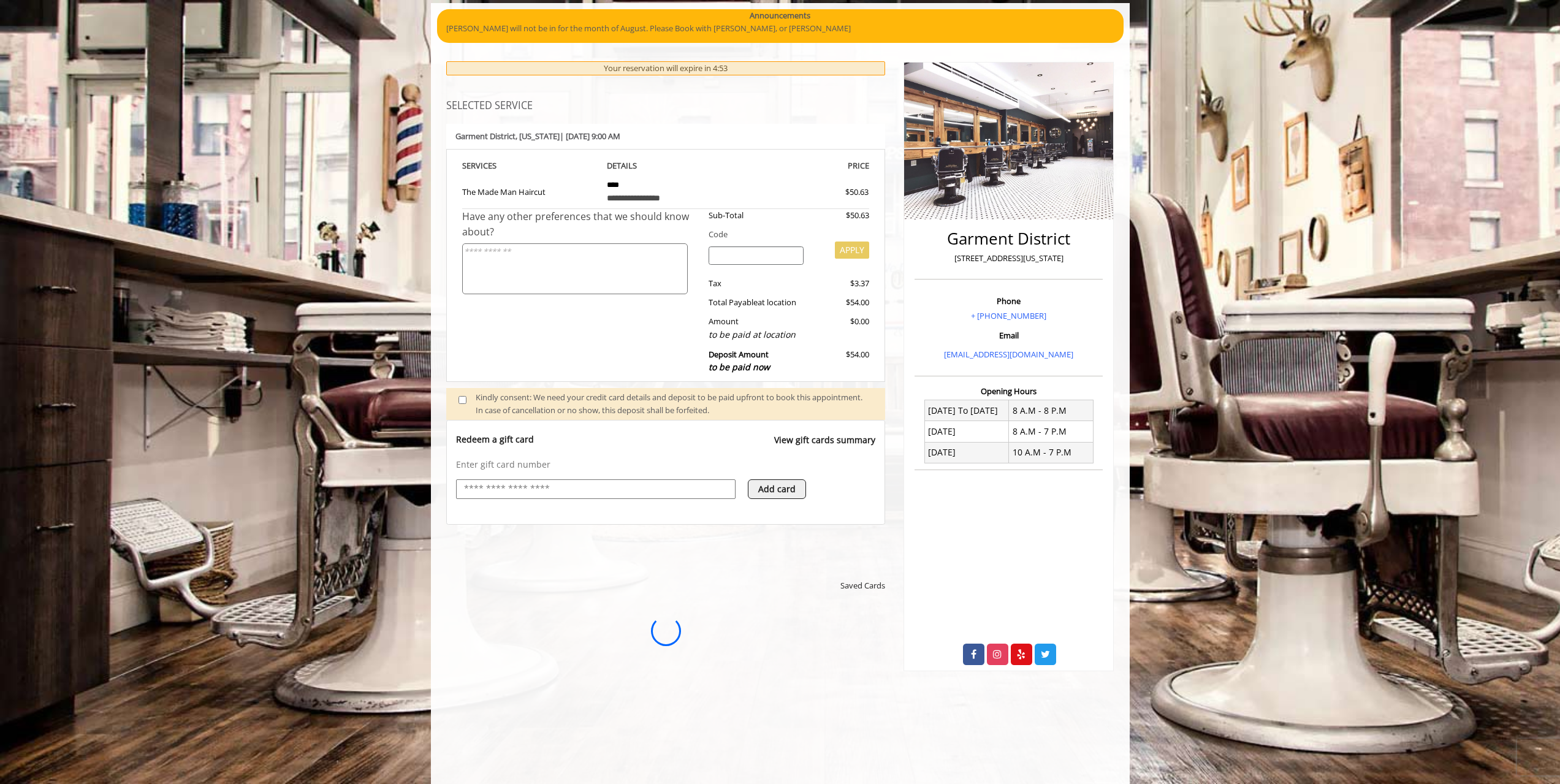
scroll to position [0, 0]
